Goal: Task Accomplishment & Management: Use online tool/utility

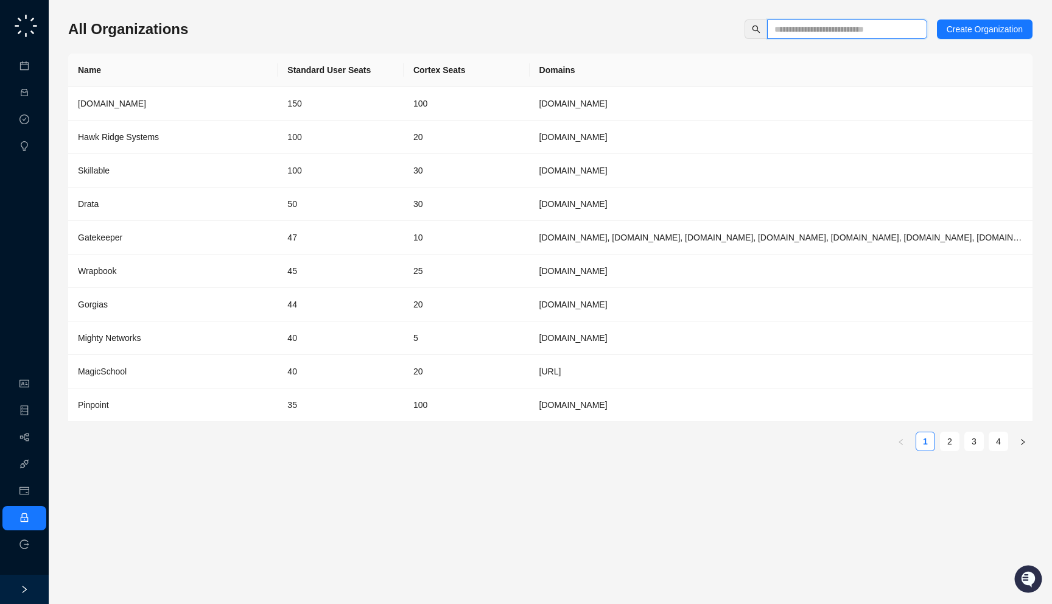
click at [807, 29] on input "text" at bounding box center [842, 29] width 136 height 13
click at [489, 306] on td "20" at bounding box center [467, 304] width 126 height 33
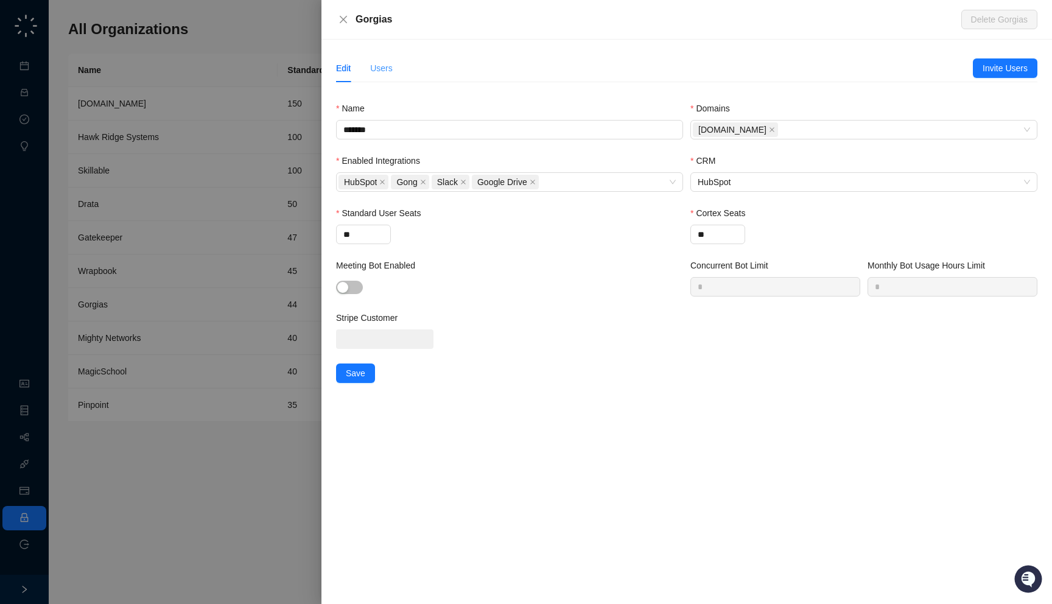
click at [384, 58] on div "Users" at bounding box center [381, 68] width 23 height 28
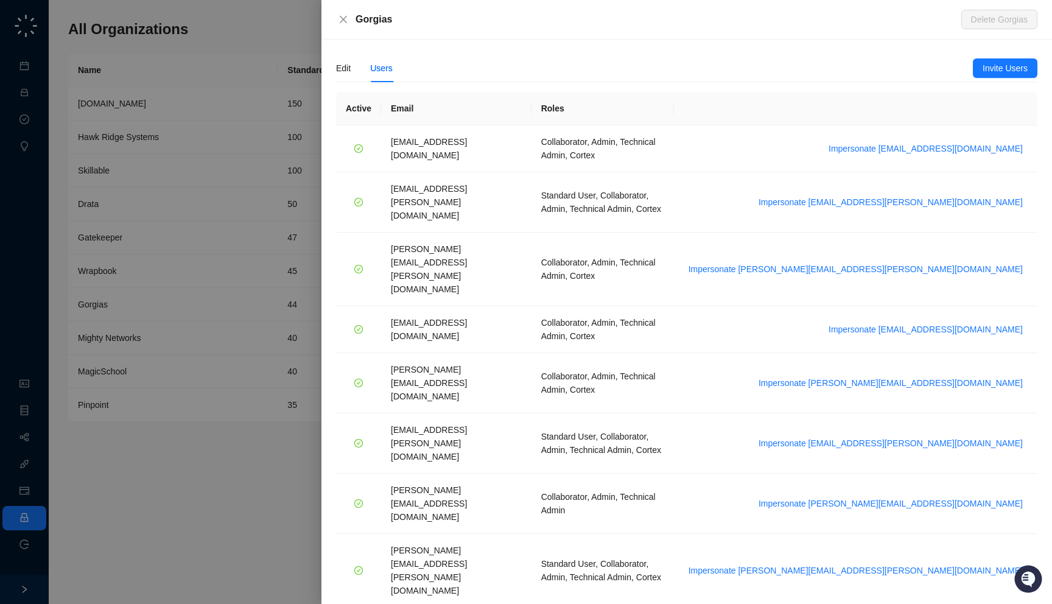
click at [384, 64] on div "Users" at bounding box center [381, 67] width 23 height 13
click at [219, 125] on div at bounding box center [526, 302] width 1052 height 604
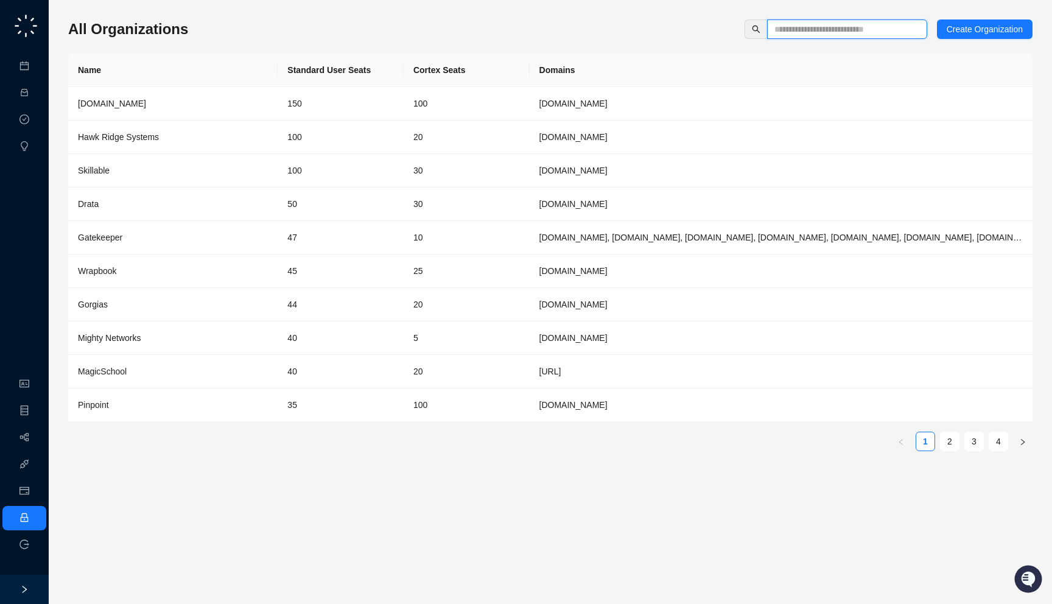
click at [816, 34] on input "text" at bounding box center [842, 29] width 136 height 13
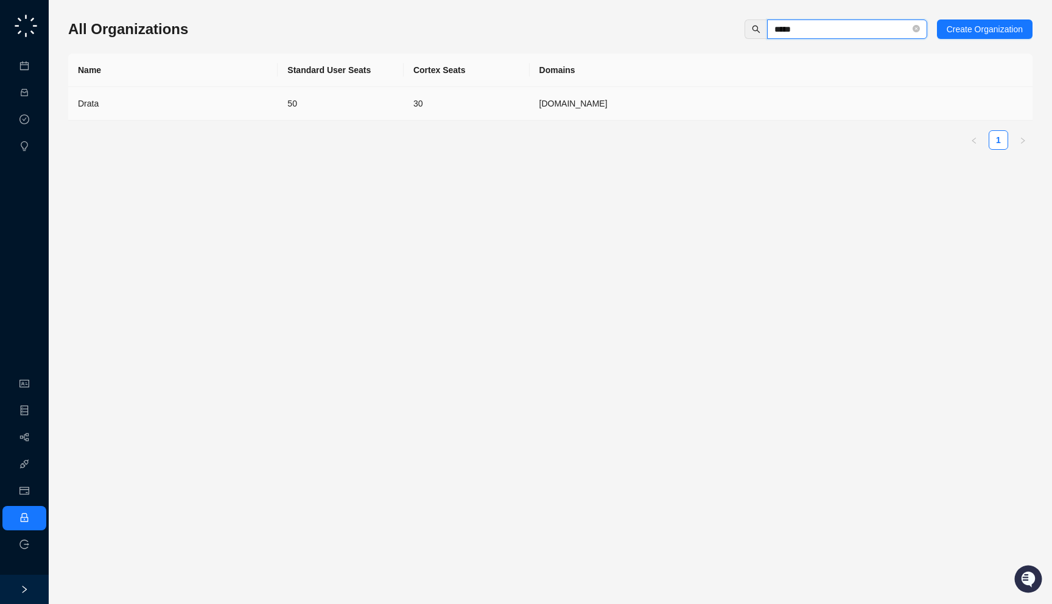
type input "*****"
click at [356, 107] on td "50" at bounding box center [341, 103] width 126 height 33
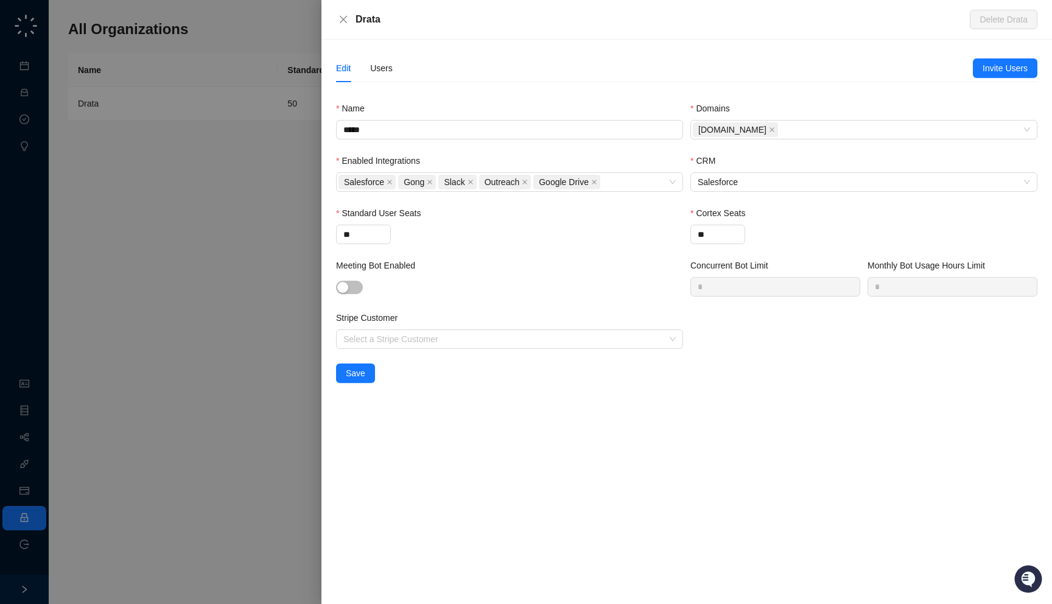
click at [394, 63] on div "Edit Users" at bounding box center [654, 68] width 637 height 28
click at [390, 66] on div "Users" at bounding box center [381, 67] width 23 height 13
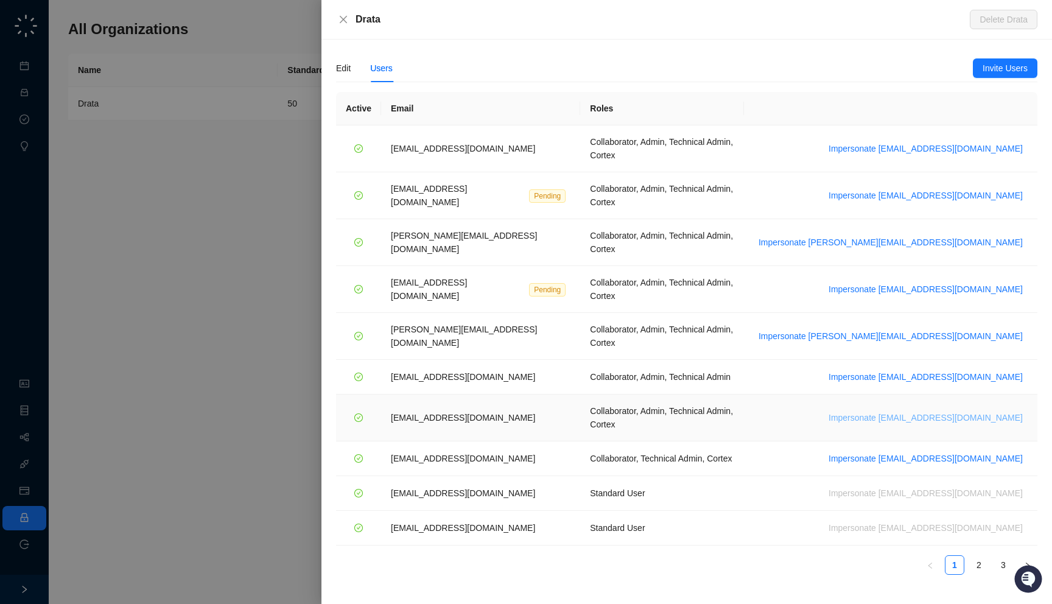
click at [959, 411] on span "Impersonate vinniesafin@drata.com" at bounding box center [926, 417] width 194 height 13
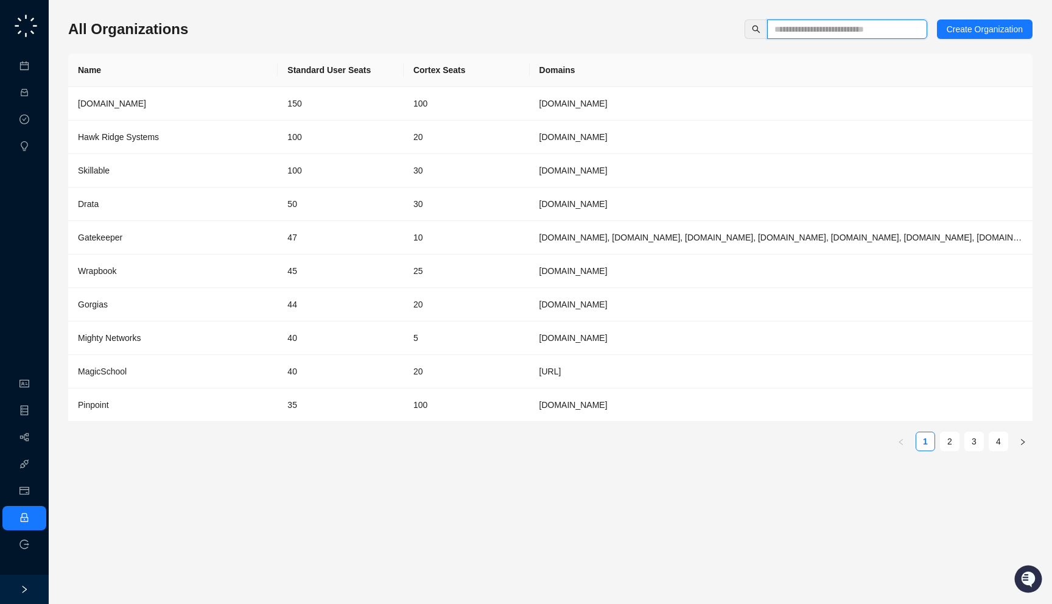
click at [844, 33] on input "text" at bounding box center [842, 29] width 136 height 13
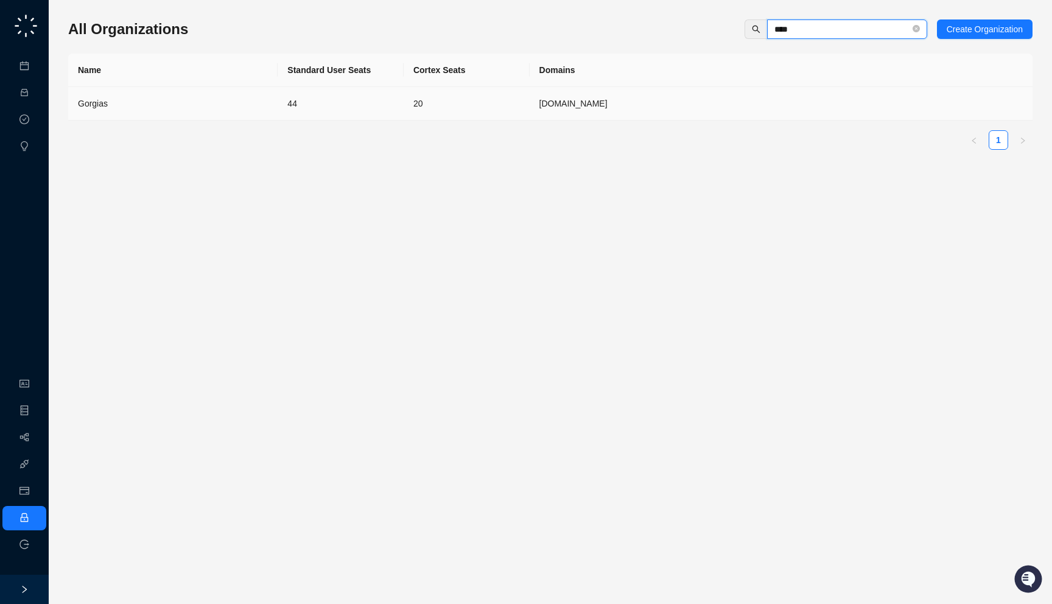
type input "****"
click at [734, 97] on td "[DOMAIN_NAME]" at bounding box center [781, 103] width 503 height 33
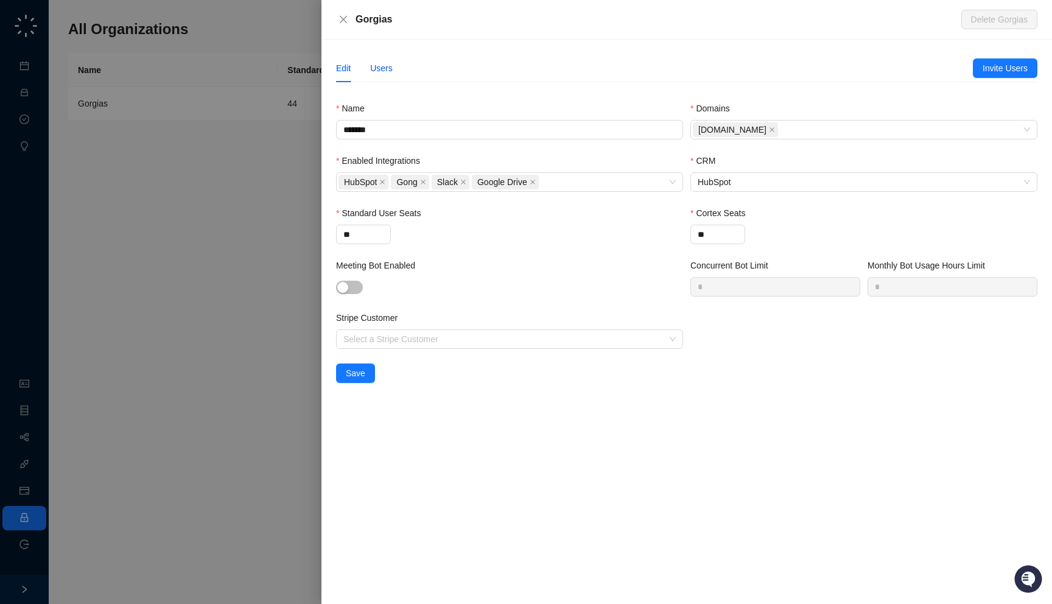
click at [373, 70] on div "Users" at bounding box center [381, 67] width 23 height 13
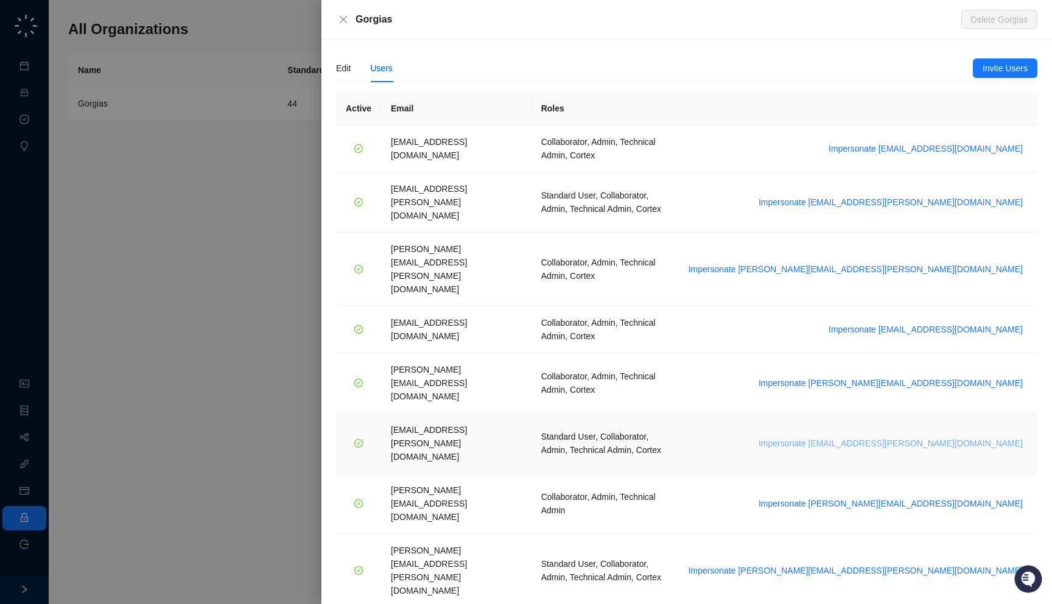
click at [891, 437] on span "Impersonate janadhi.kuruppu@gorgias.com" at bounding box center [891, 443] width 264 height 13
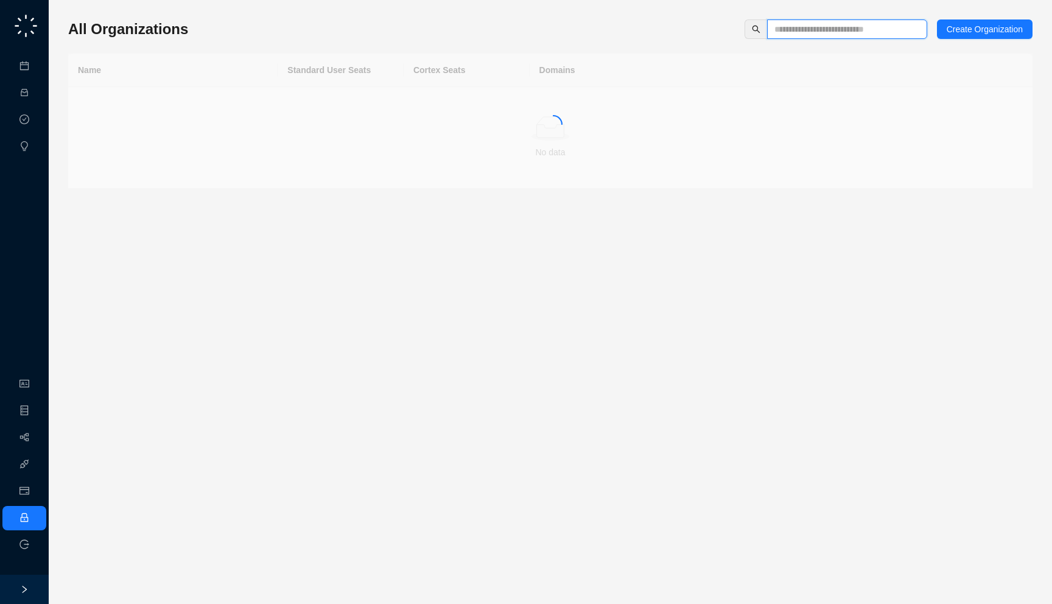
click at [847, 32] on input "text" at bounding box center [842, 29] width 136 height 13
type input "******"
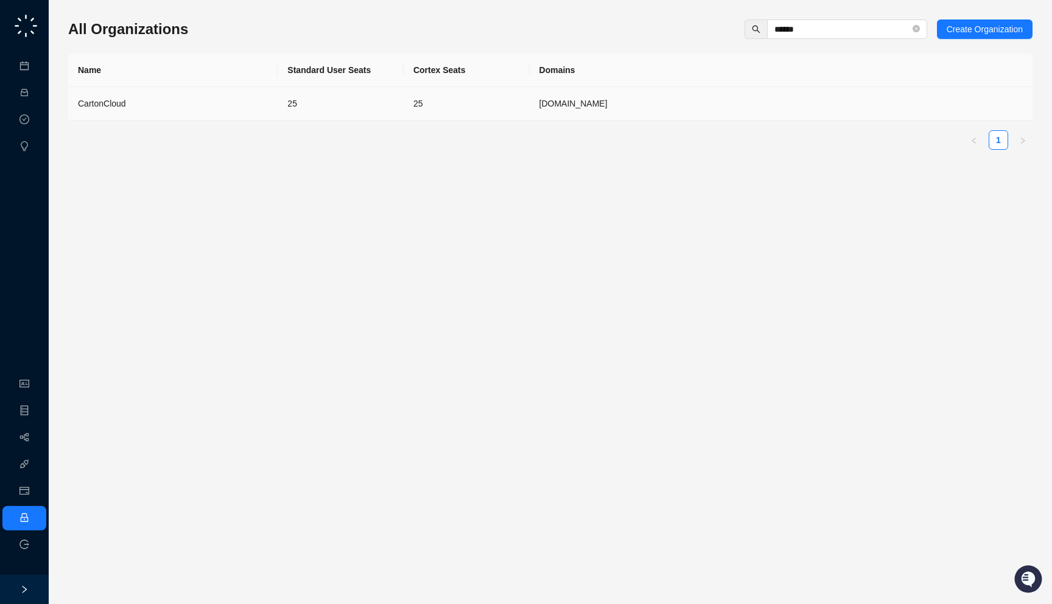
click at [318, 99] on td "25" at bounding box center [341, 103] width 126 height 33
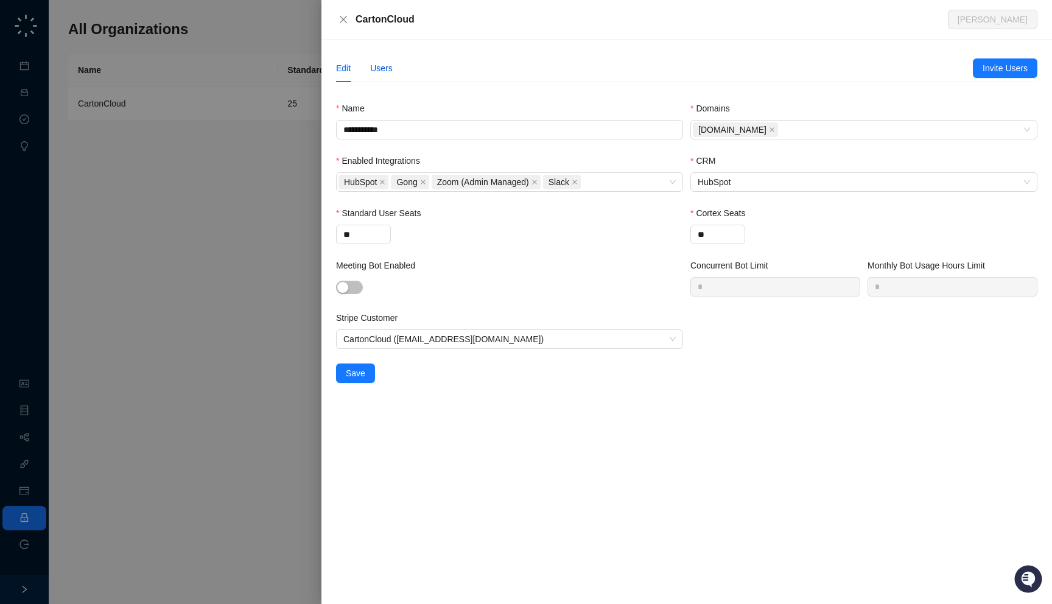
click at [377, 62] on div "Users" at bounding box center [381, 67] width 23 height 13
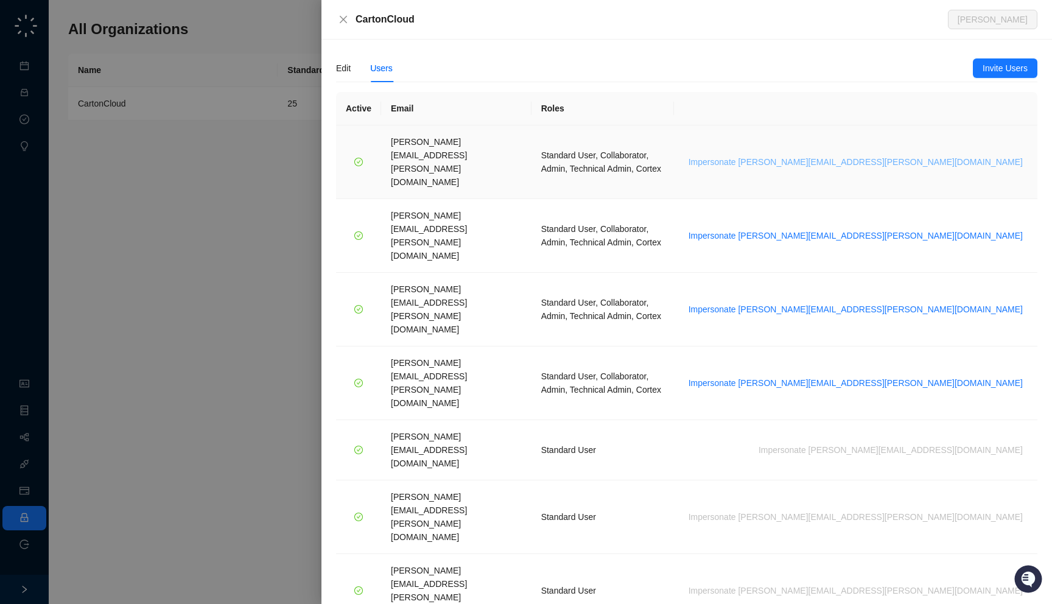
click at [927, 155] on span "Impersonate brittany.cashman@cartoncloud.com.au" at bounding box center [856, 161] width 334 height 13
